Goal: Task Accomplishment & Management: Use online tool/utility

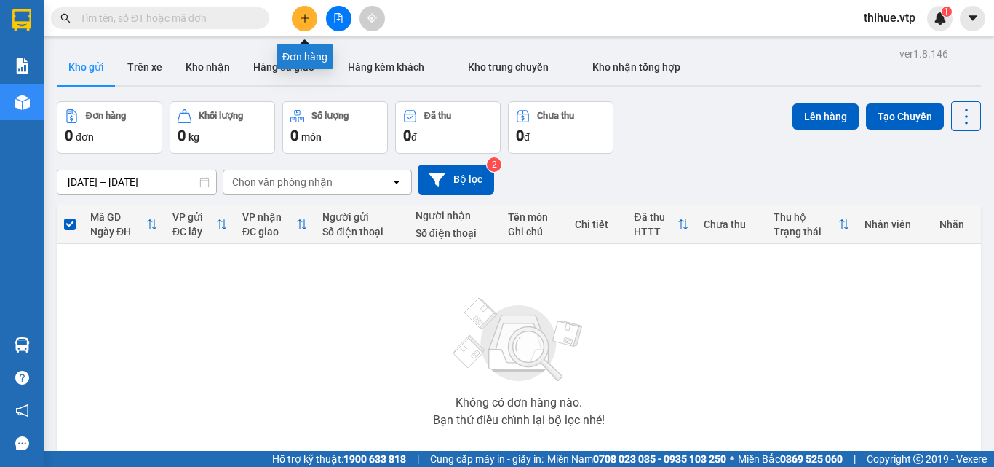
click at [302, 16] on icon "plus" at bounding box center [305, 18] width 10 height 10
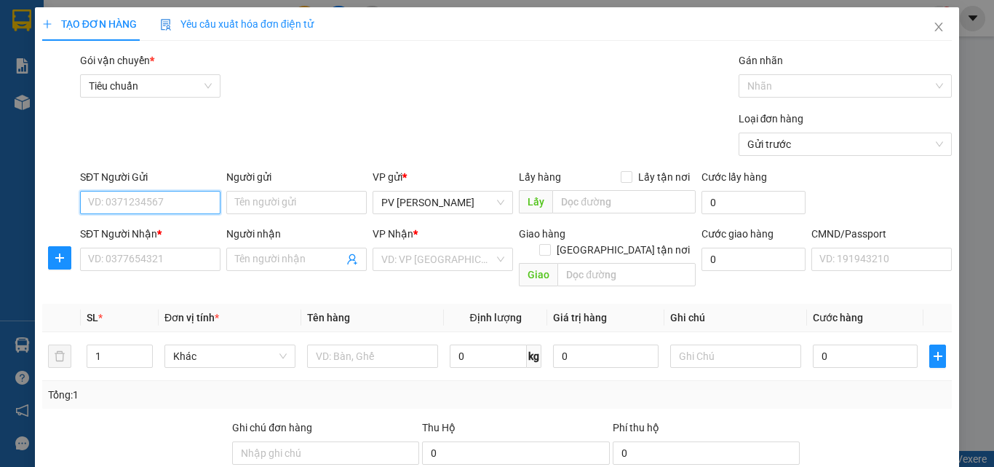
click at [178, 202] on input "SĐT Người Gửi" at bounding box center [150, 202] width 140 height 23
type input "0964336727"
click at [183, 228] on div "0964336727 - bảo" at bounding box center [149, 231] width 122 height 16
type input "bảo"
type input "cấp 3 qphu"
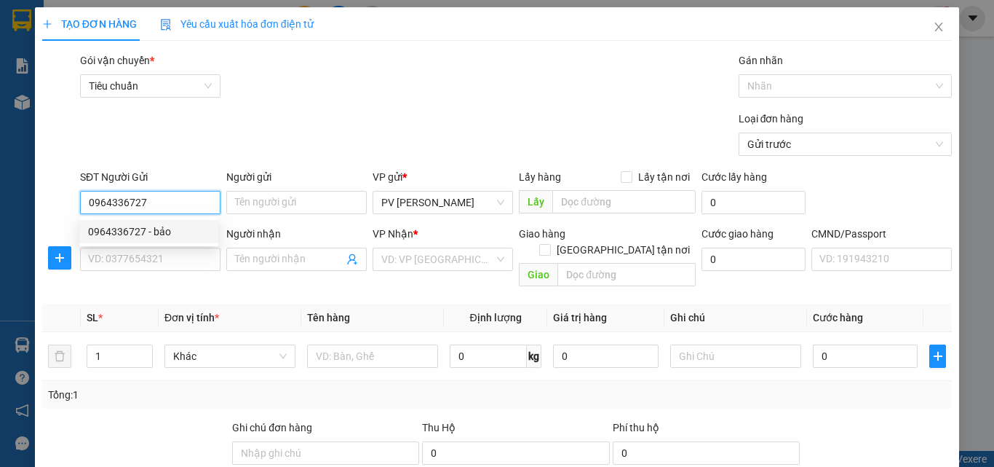
type input "0983363474"
type input "long"
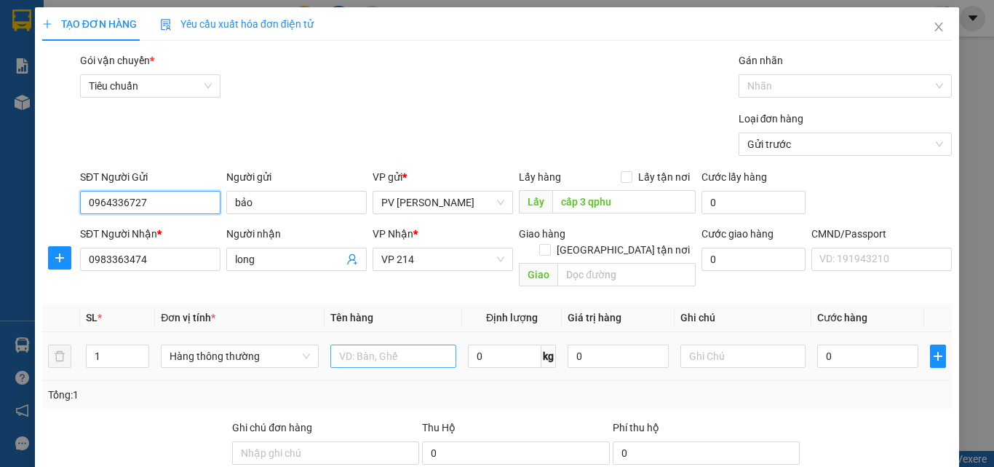
type input "0964336727"
click at [360, 344] on input "text" at bounding box center [393, 355] width 126 height 23
type input "D"
type input "ĐẬU LÀNH"
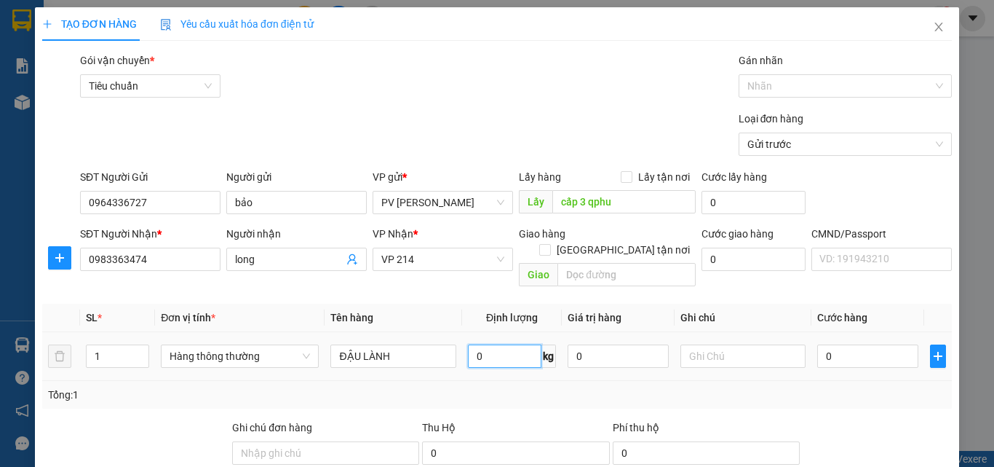
click at [474, 344] on input "0" at bounding box center [505, 355] width 74 height 23
type input "200"
click at [821, 344] on input "0" at bounding box center [867, 355] width 100 height 23
type input "331.000"
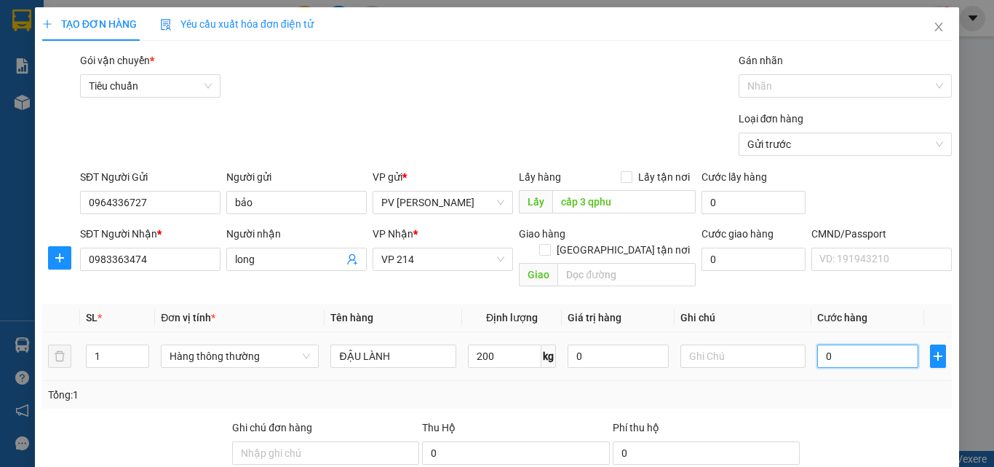
type input "331.000"
type input "3.310.003"
type input "33.100.030"
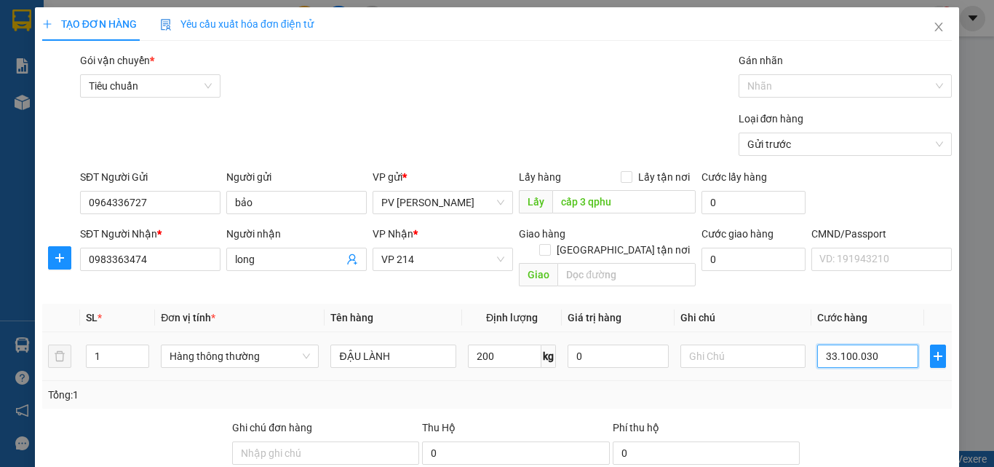
type input "33.100.030"
type input "331.000.300"
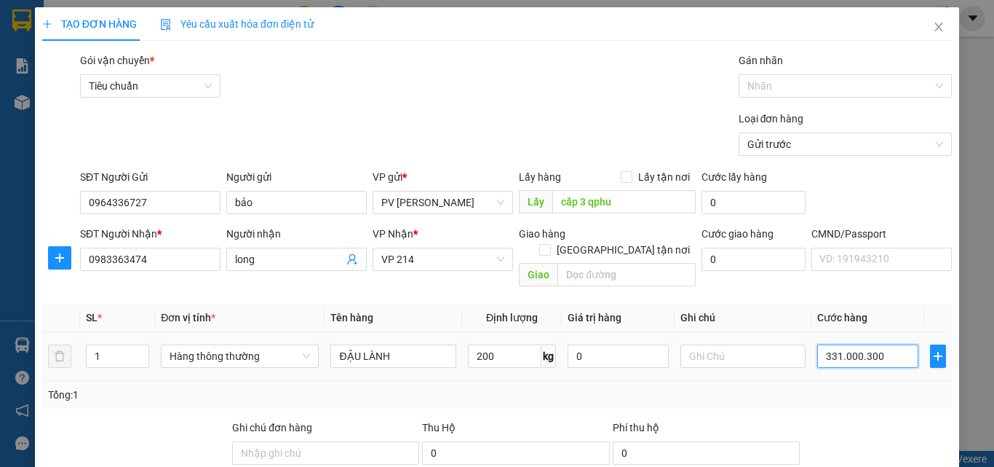
type input "33.100.030"
type input "3"
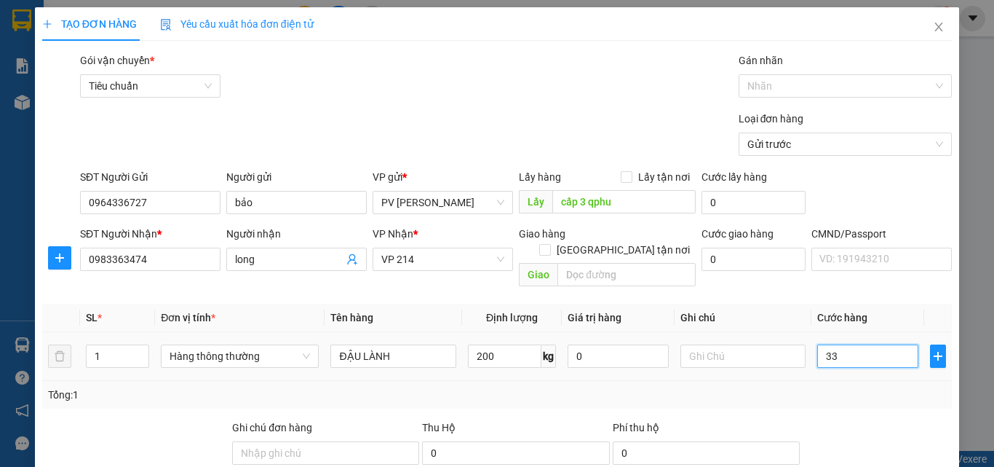
type input "3"
type input "0"
click at [817, 344] on input "0" at bounding box center [867, 355] width 100 height 23
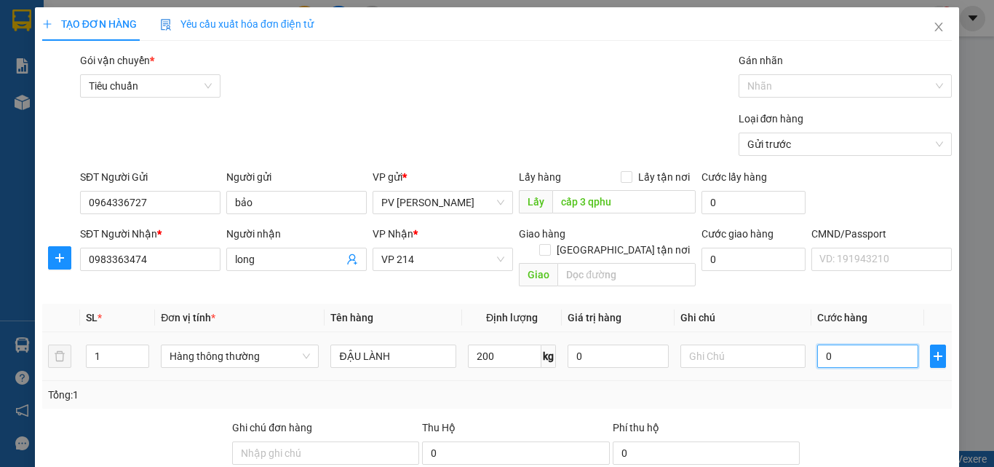
type input "30"
type input "300"
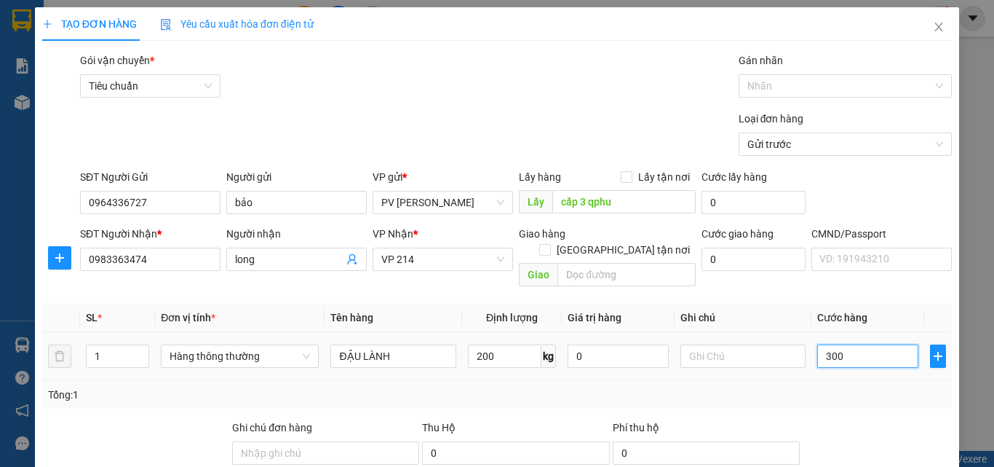
type input "300"
type input "3.000"
type input "30.000"
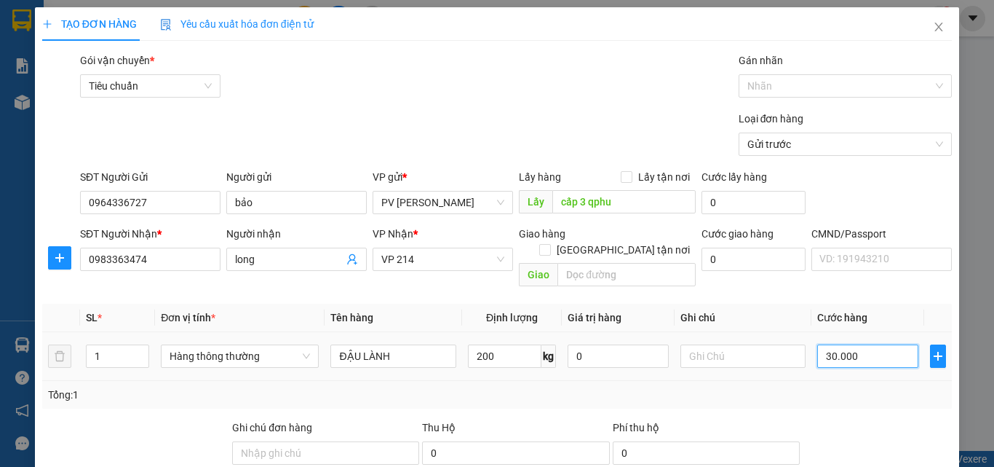
type input "30.000"
type input "300.000"
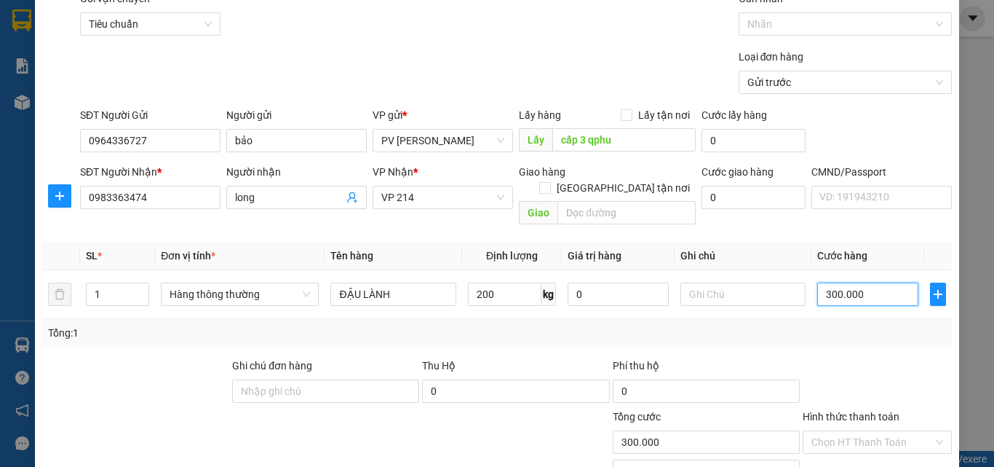
scroll to position [234, 0]
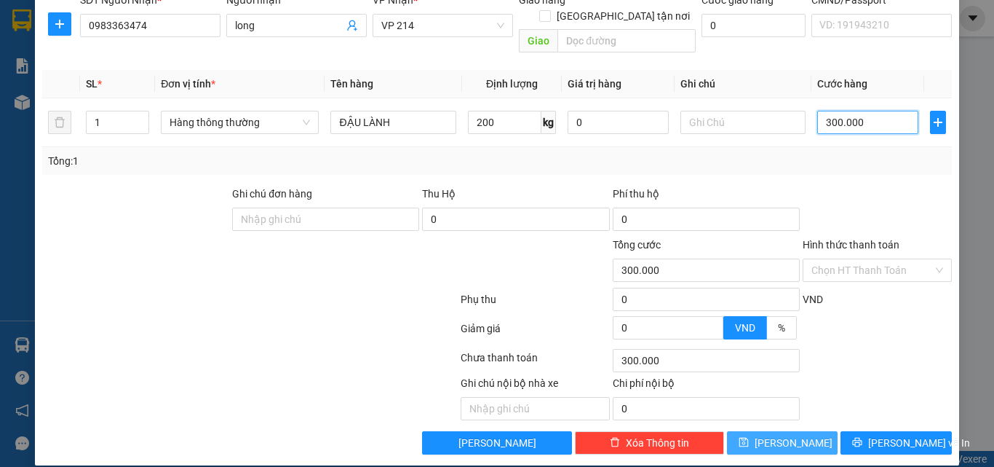
type input "300.000"
click at [787, 435] on span "[PERSON_NAME]" at bounding box center [794, 443] width 78 height 16
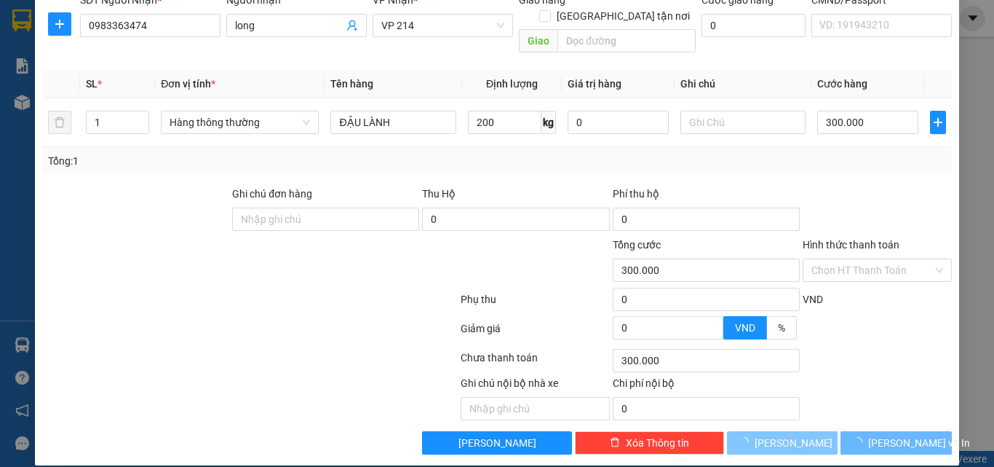
type input "0"
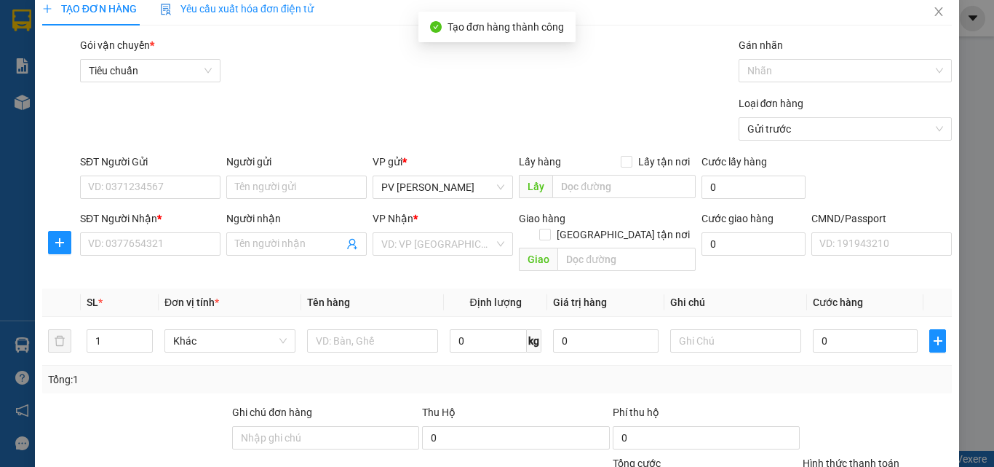
scroll to position [0, 0]
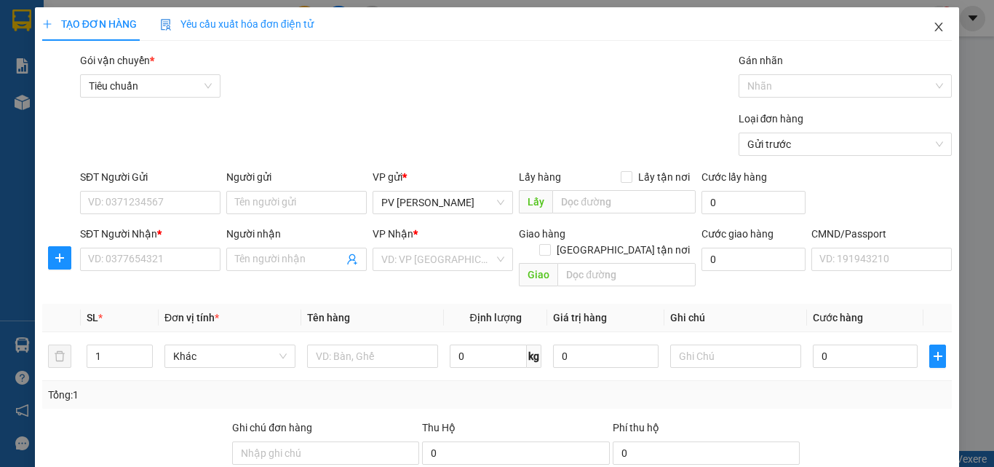
click at [935, 28] on icon "close" at bounding box center [939, 27] width 8 height 9
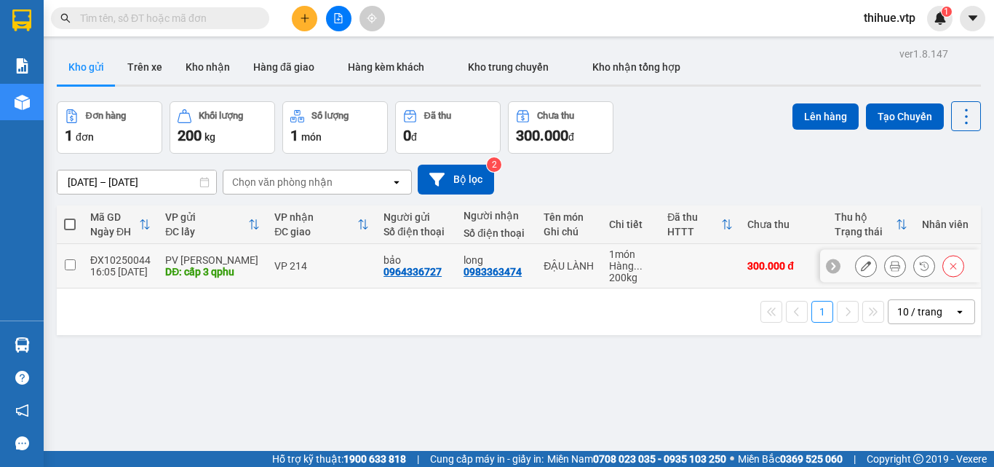
click at [68, 265] on input "checkbox" at bounding box center [70, 264] width 11 height 11
checkbox input "true"
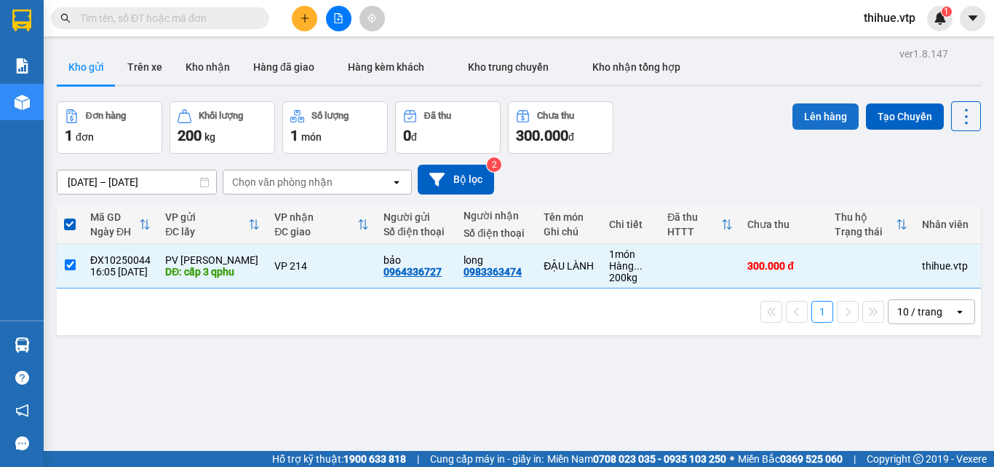
click at [820, 109] on button "Lên hàng" at bounding box center [826, 116] width 66 height 26
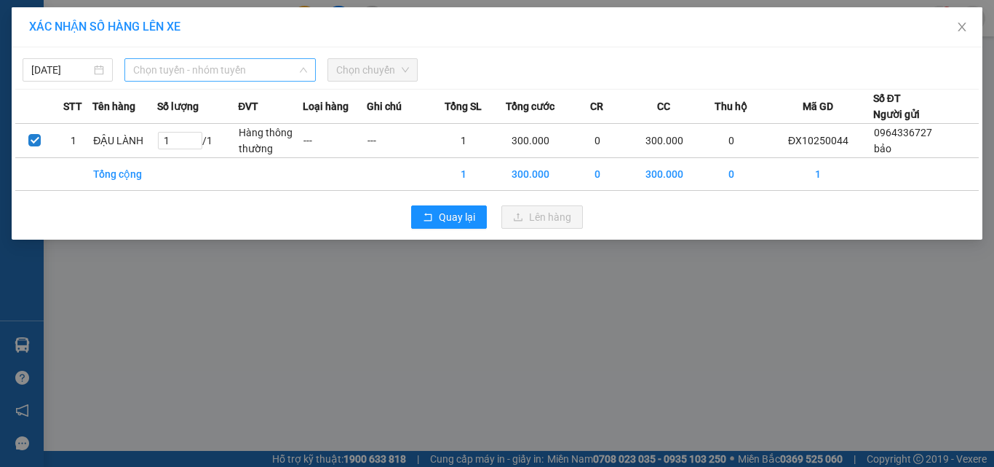
click at [244, 62] on span "Chọn tuyến - nhóm tuyến" at bounding box center [220, 70] width 174 height 22
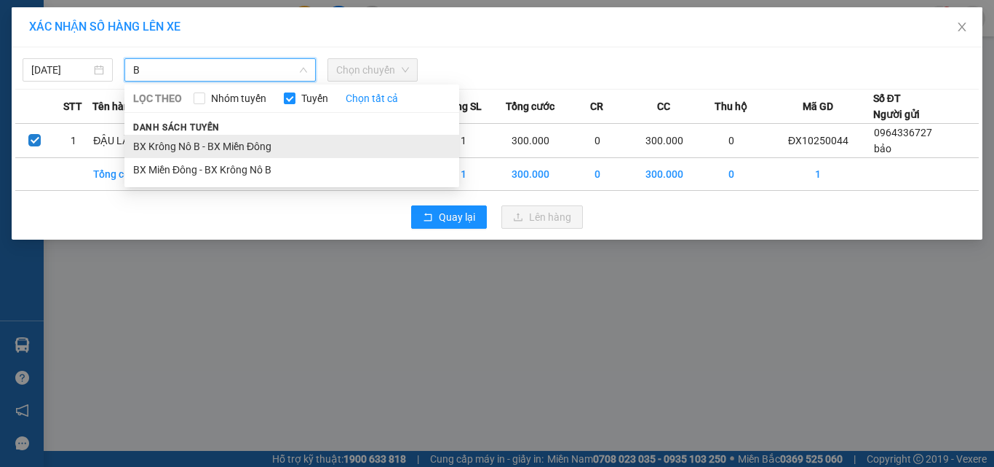
type input "B"
click at [178, 147] on li "BX Krông Nô B - BX Miền Đông" at bounding box center [291, 146] width 335 height 23
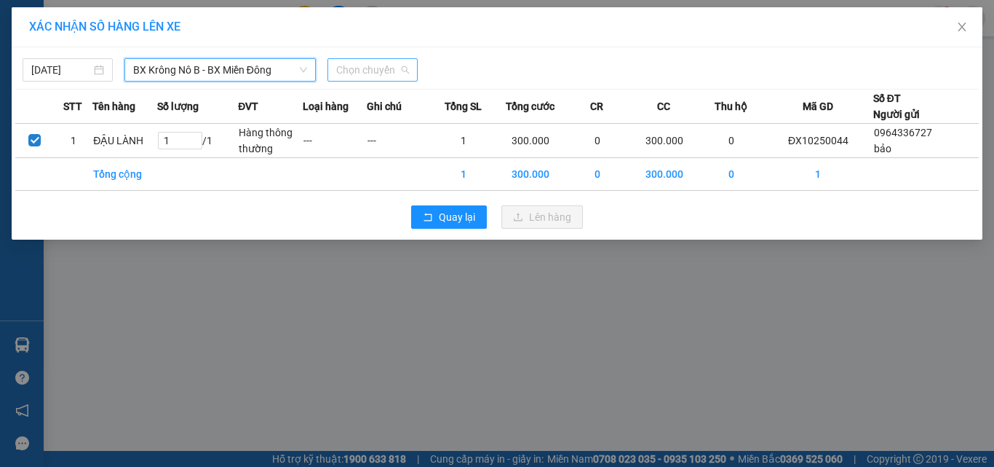
click at [351, 67] on span "Chọn chuyến" at bounding box center [372, 70] width 73 height 22
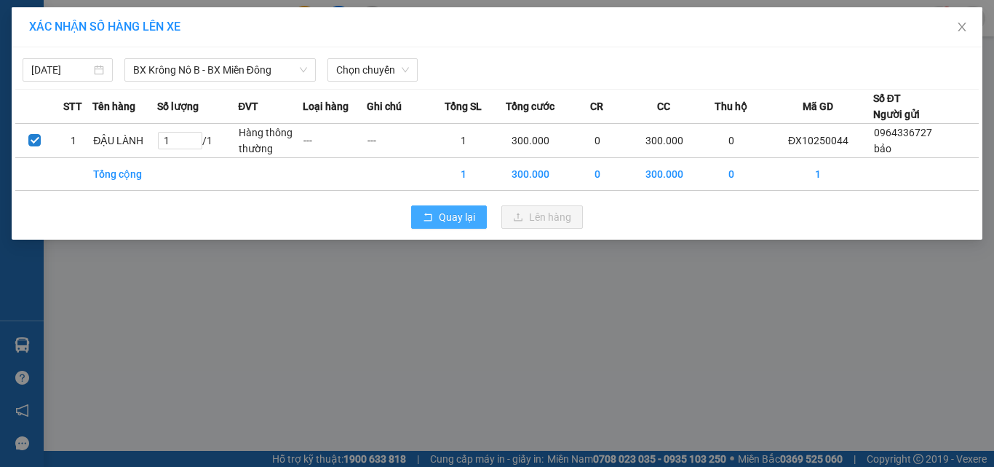
click at [451, 217] on span "Quay lại" at bounding box center [457, 217] width 36 height 16
